Goal: Information Seeking & Learning: Find specific fact

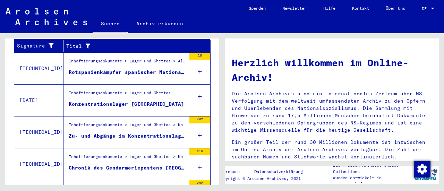
scroll to position [254, 0]
click at [433, 9] on div at bounding box center [432, 9] width 3 height 2
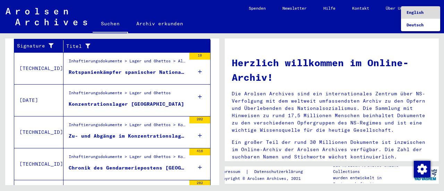
click at [420, 14] on span "English" at bounding box center [415, 12] width 17 height 5
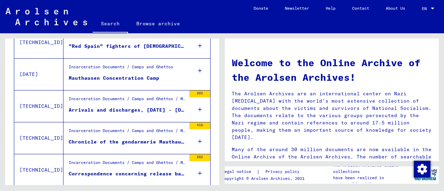
scroll to position [291, 0]
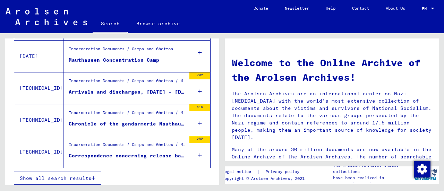
click at [60, 178] on span "Show all search results" at bounding box center [56, 178] width 72 height 6
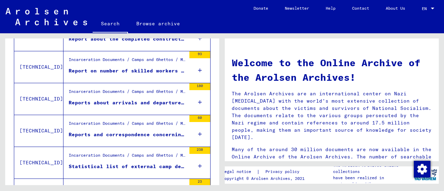
scroll to position [442, 0]
click at [198, 99] on icon at bounding box center [200, 102] width 4 height 24
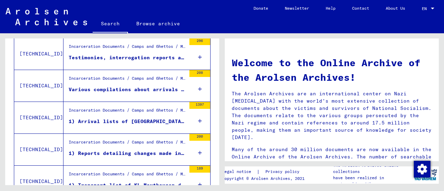
scroll to position [636, 0]
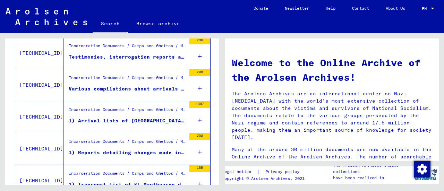
click at [198, 116] on icon at bounding box center [200, 120] width 4 height 24
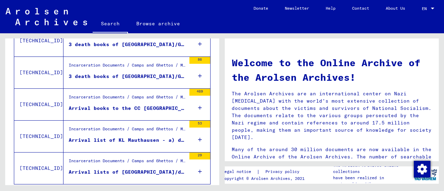
scroll to position [830, 0]
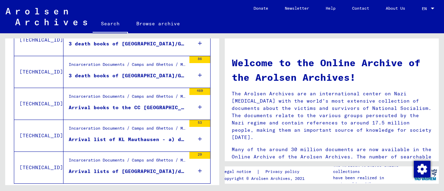
click at [198, 104] on icon at bounding box center [200, 107] width 4 height 24
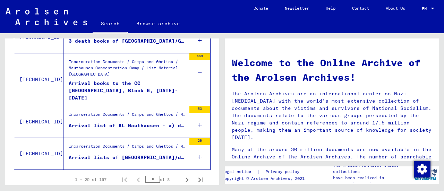
scroll to position [865, 0]
click at [198, 122] on icon at bounding box center [200, 125] width 4 height 24
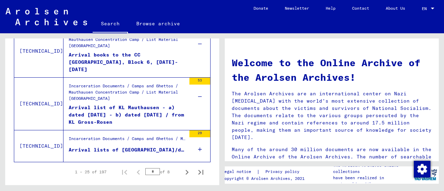
scroll to position [905, 0]
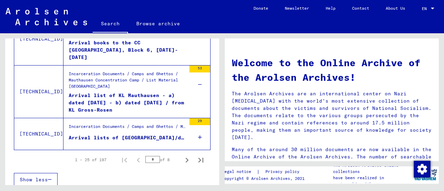
click at [198, 134] on icon at bounding box center [200, 137] width 4 height 24
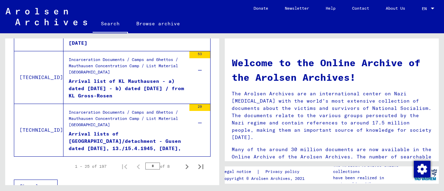
scroll to position [926, 0]
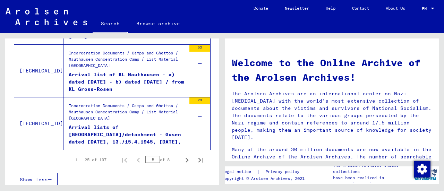
click at [182, 156] on icon "Next page" at bounding box center [187, 160] width 10 height 10
type input "*"
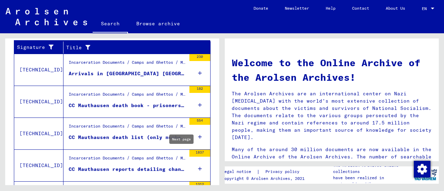
scroll to position [125, 0]
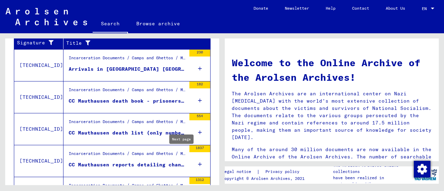
click at [191, 67] on mat-cell "1071" at bounding box center [190, 75] width 39 height 17
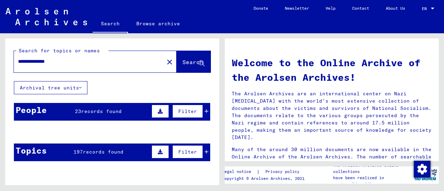
click at [71, 153] on mat-cell "[PERSON_NAME]" at bounding box center [60, 149] width 31 height 17
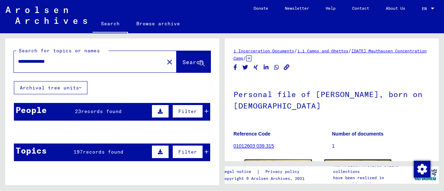
click at [158, 153] on icon at bounding box center [160, 152] width 5 height 5
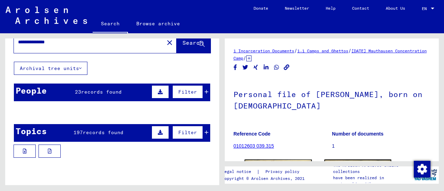
scroll to position [26, 0]
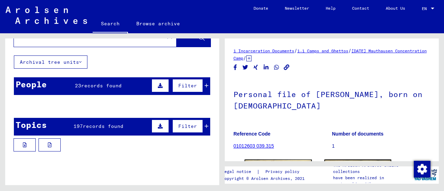
click at [26, 143] on icon at bounding box center [25, 145] width 4 height 5
click at [50, 144] on icon at bounding box center [50, 145] width 4 height 5
